Goal: Navigation & Orientation: Understand site structure

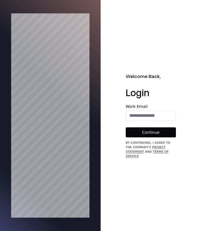
click at [172, 70] on div "Welcome Back, Login Work Email Continue By continuing, I agree to the Company's…" at bounding box center [151, 115] width 101 height 231
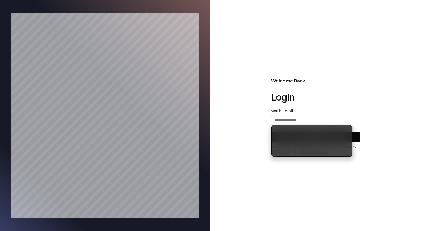
click at [201, 111] on div "Welcome Back, Login Work Email Continue By continuing, I agree to the Company's…" at bounding box center [316, 115] width 211 height 231
click at [201, 69] on div "Welcome Back, Login Work Email Continue By continuing, I agree to the Company's…" at bounding box center [316, 115] width 211 height 231
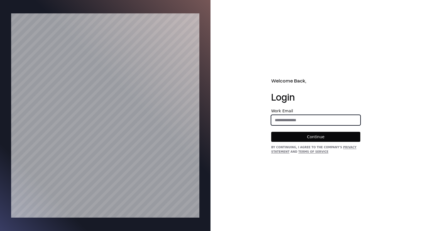
click at [201, 118] on input "email" at bounding box center [316, 120] width 89 height 10
type input "**********"
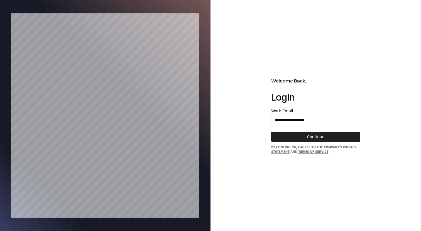
click at [201, 140] on button "Continue" at bounding box center [315, 137] width 89 height 10
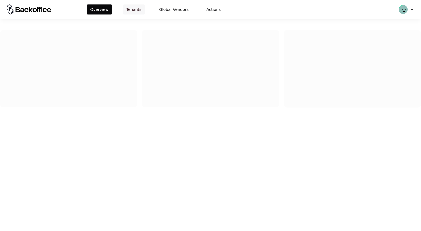
click at [128, 11] on button "Tenants" at bounding box center [134, 9] width 22 height 10
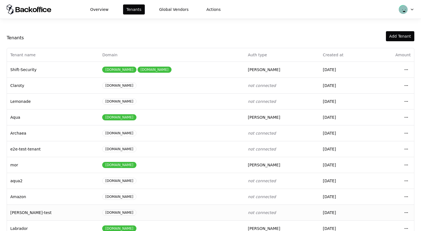
scroll to position [60, 0]
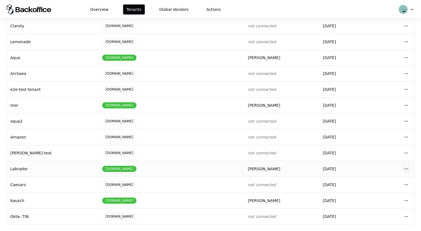
click at [406, 166] on html "Overview Tenants Global Vendors Actions Tenants Add Tenant Tenant name Domain A…" at bounding box center [210, 115] width 421 height 231
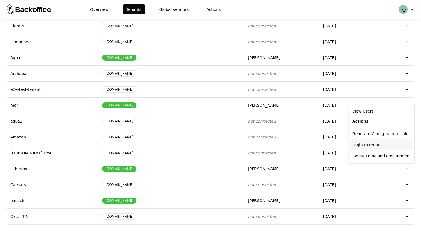
click at [385, 146] on div "Login to tenant" at bounding box center [381, 144] width 63 height 11
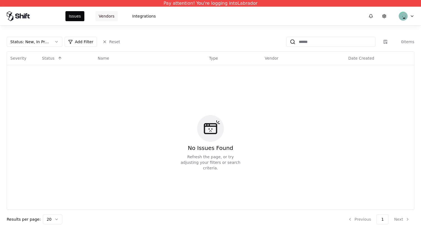
click at [108, 19] on button "Vendors" at bounding box center [107, 16] width 22 height 10
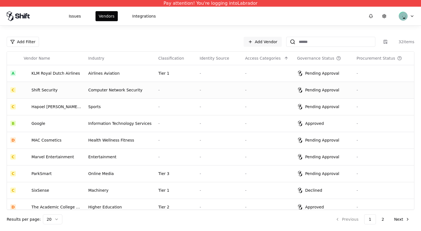
scroll to position [190, 0]
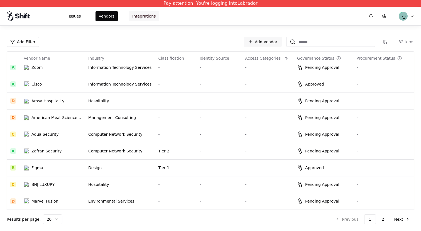
click at [154, 17] on button "Integrations" at bounding box center [144, 16] width 30 height 10
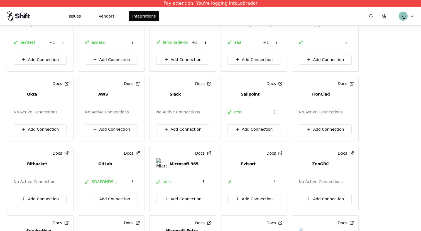
scroll to position [79, 0]
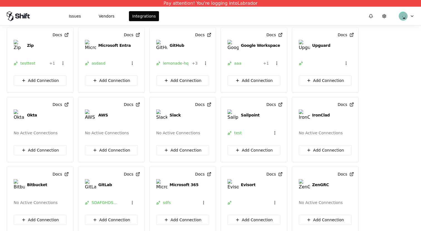
click at [102, 21] on div "Issues Vendors Integrations" at bounding box center [210, 16] width 421 height 19
click at [104, 15] on button "Vendors" at bounding box center [107, 16] width 22 height 10
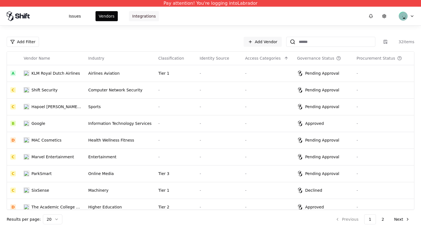
click at [150, 16] on button "Integrations" at bounding box center [144, 16] width 30 height 10
